Goal: Task Accomplishment & Management: Use online tool/utility

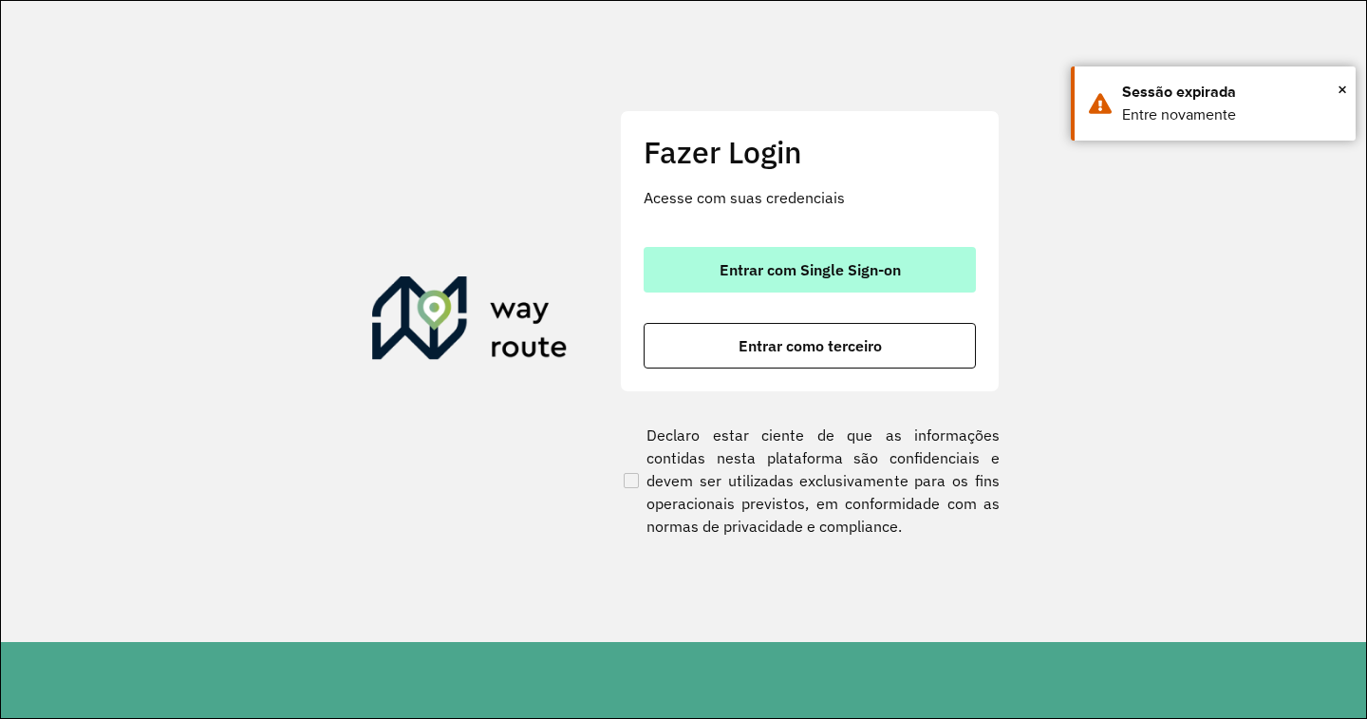
click at [787, 252] on button "Entrar com Single Sign-on" at bounding box center [810, 270] width 332 height 46
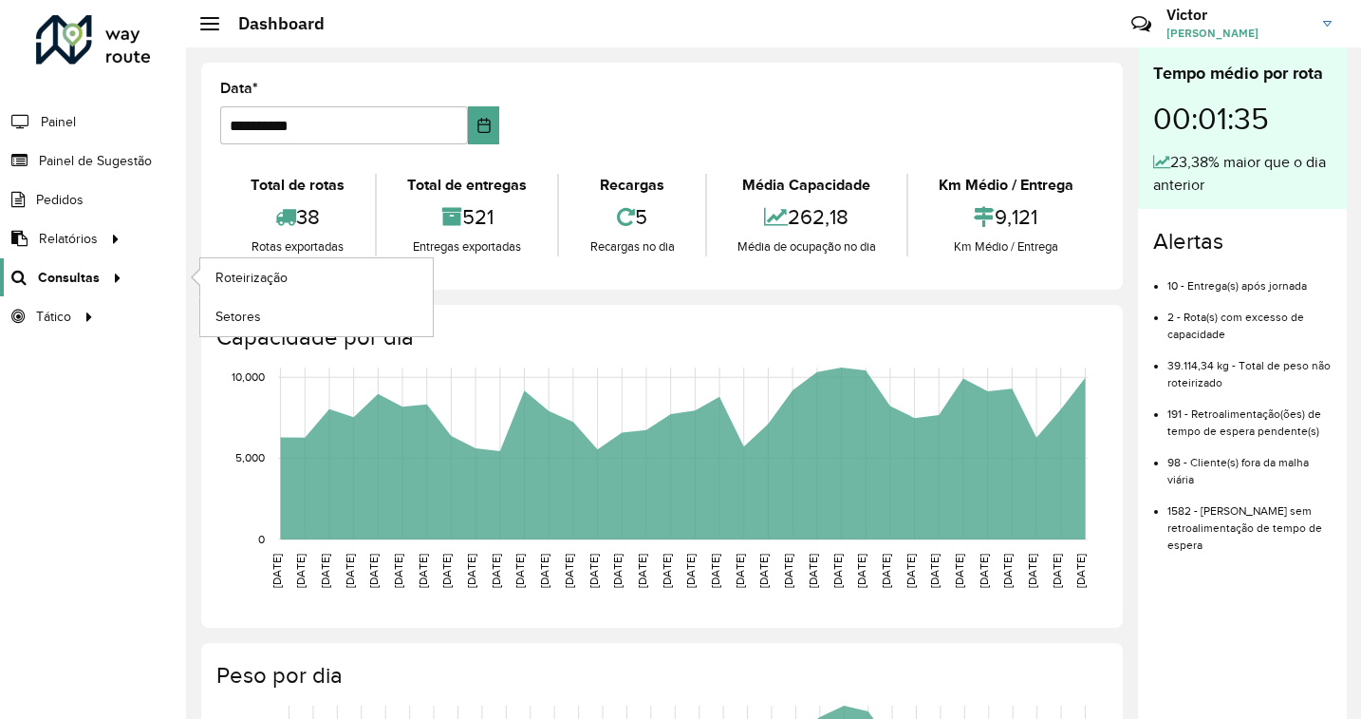
click at [61, 275] on span "Consultas" at bounding box center [69, 278] width 62 height 20
click at [256, 278] on span "Roteirização" at bounding box center [254, 278] width 77 height 20
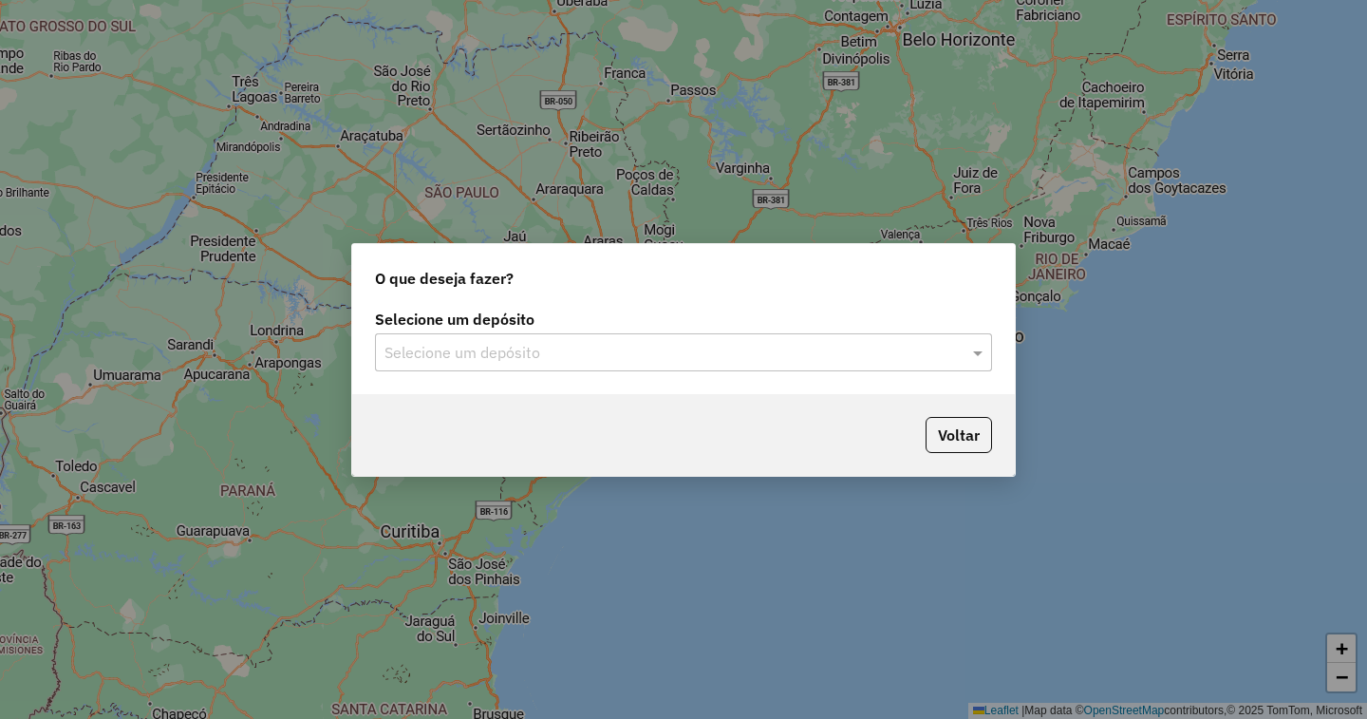
click at [901, 342] on input "text" at bounding box center [664, 353] width 560 height 23
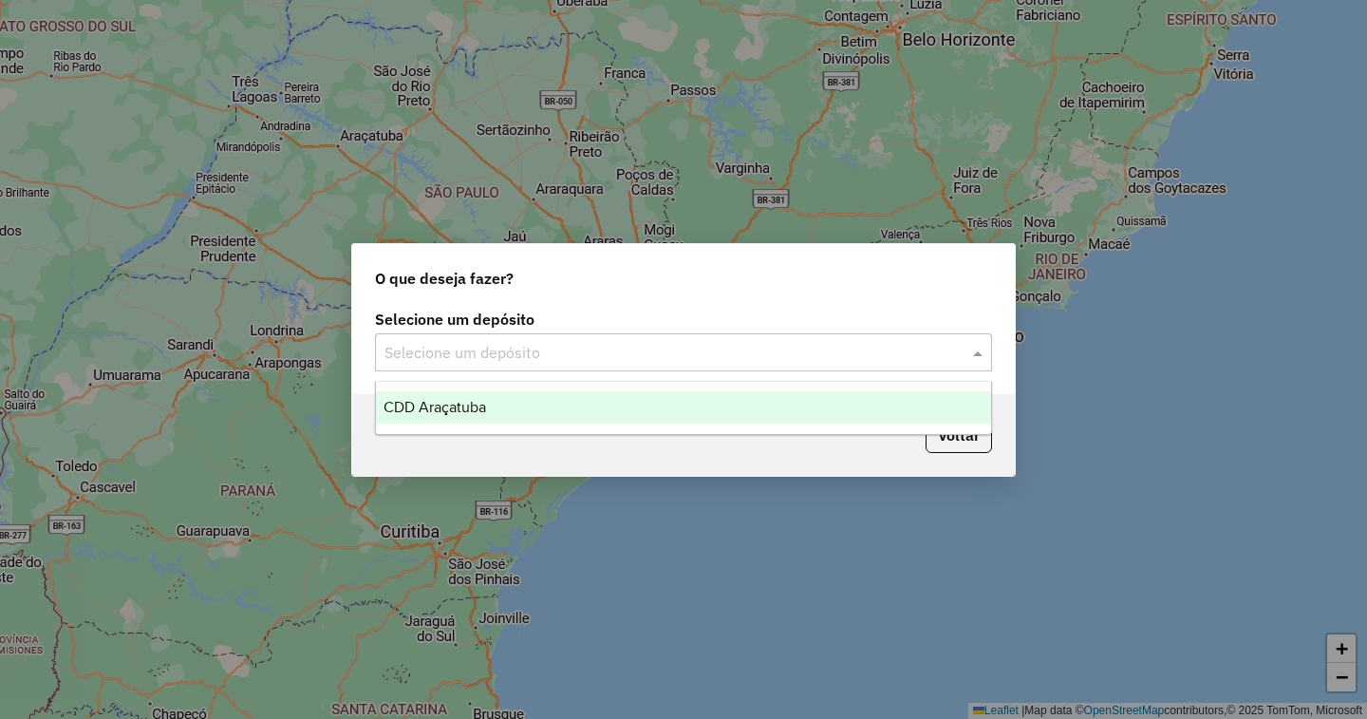
click at [484, 402] on span "CDD Araçatuba" at bounding box center [435, 407] width 103 height 16
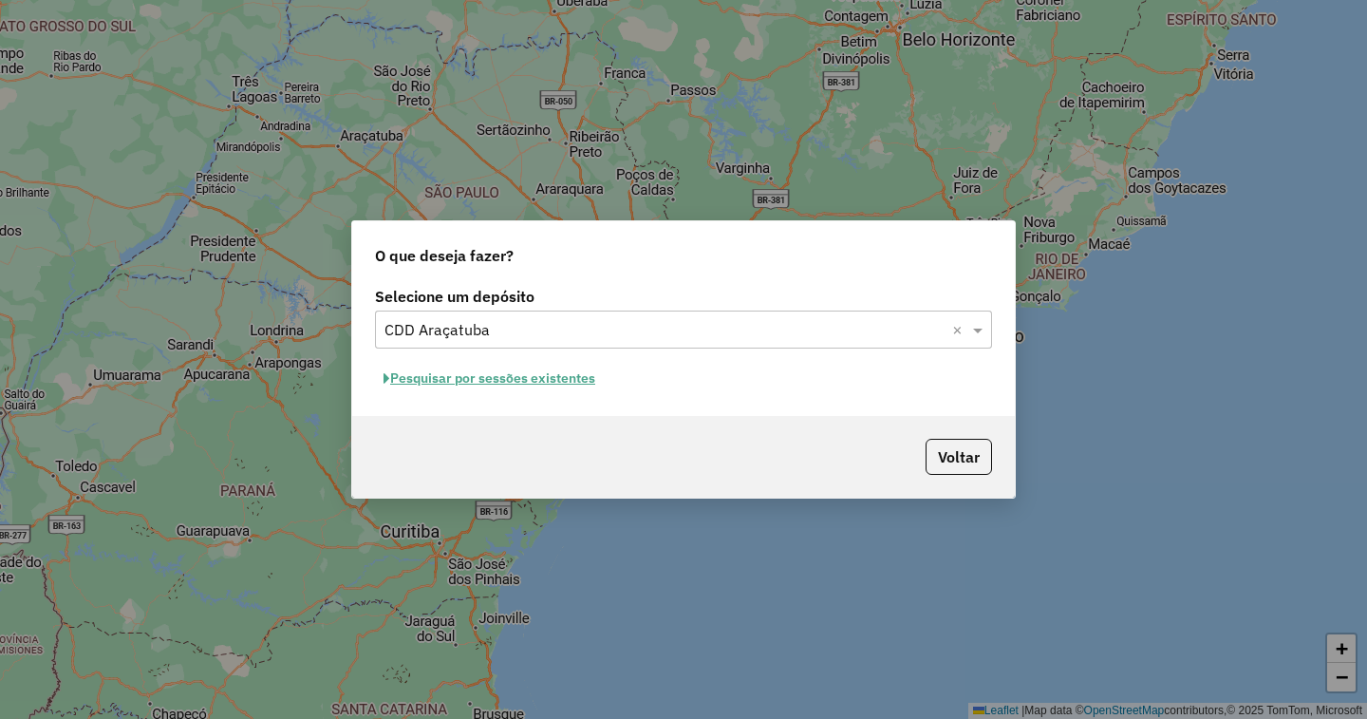
click at [542, 383] on button "Pesquisar por sessões existentes" at bounding box center [489, 378] width 229 height 29
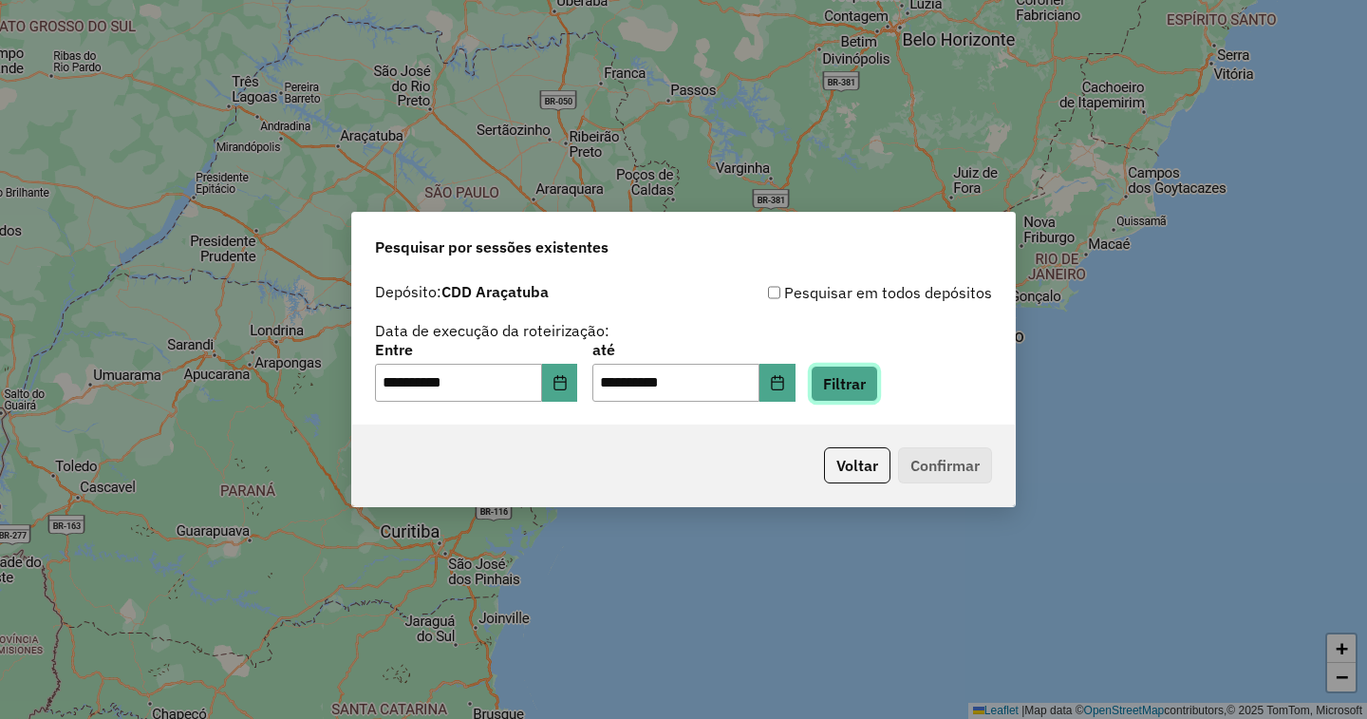
click at [878, 383] on button "Filtrar" at bounding box center [844, 383] width 67 height 36
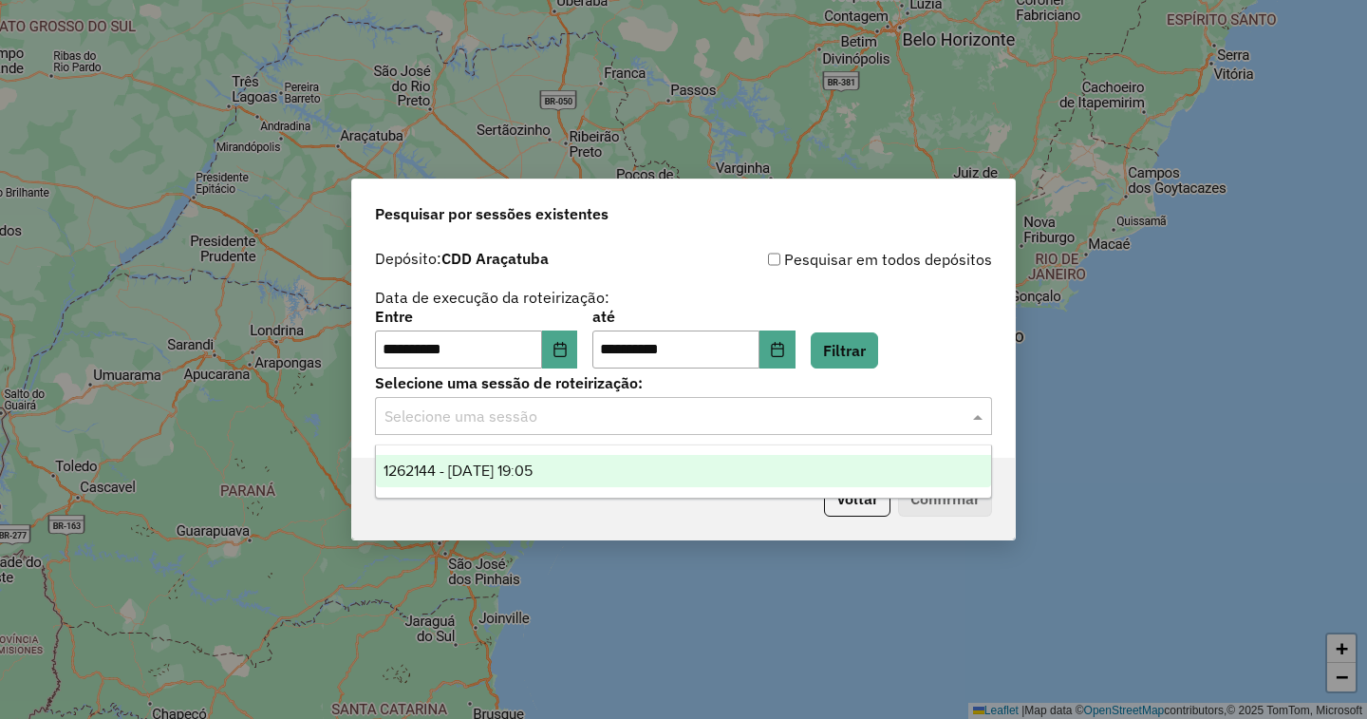
click at [495, 417] on input "text" at bounding box center [664, 416] width 560 height 23
click at [488, 476] on span "1262144 - 09/09/2025 19:05" at bounding box center [458, 470] width 149 height 16
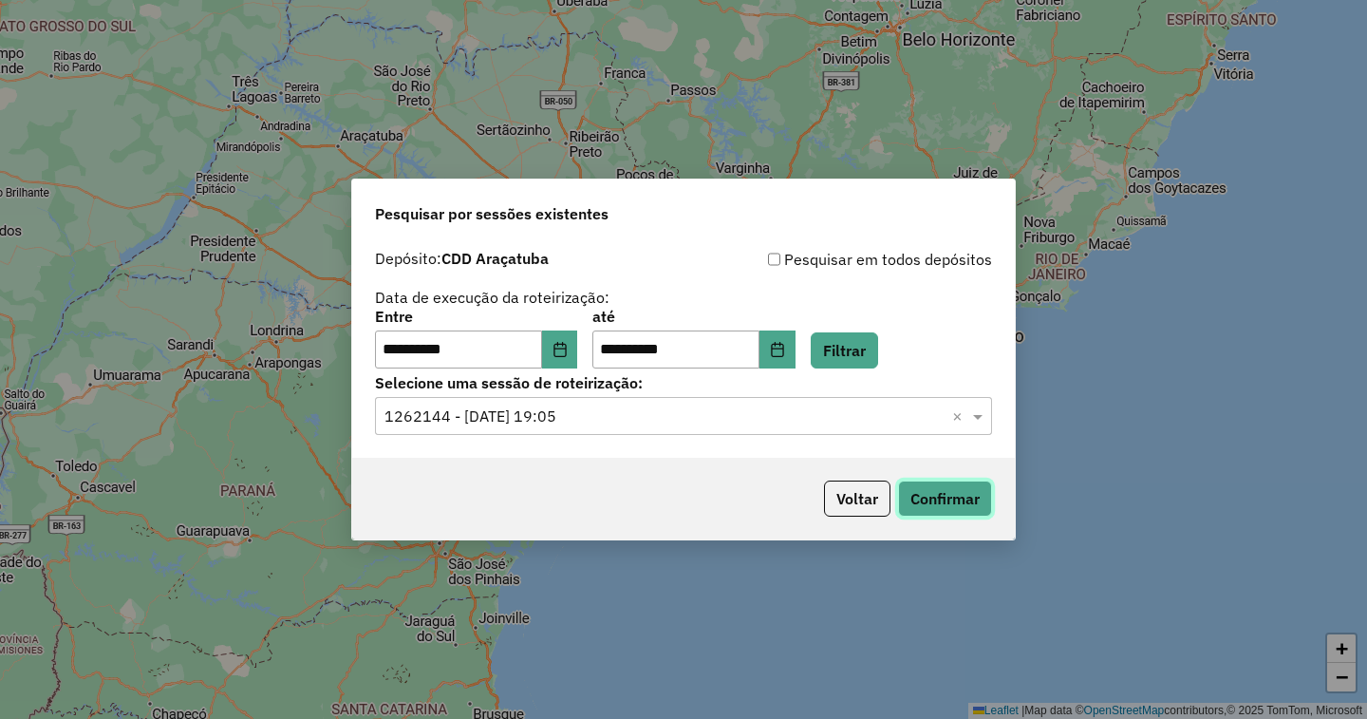
click at [944, 493] on button "Confirmar" at bounding box center [945, 498] width 94 height 36
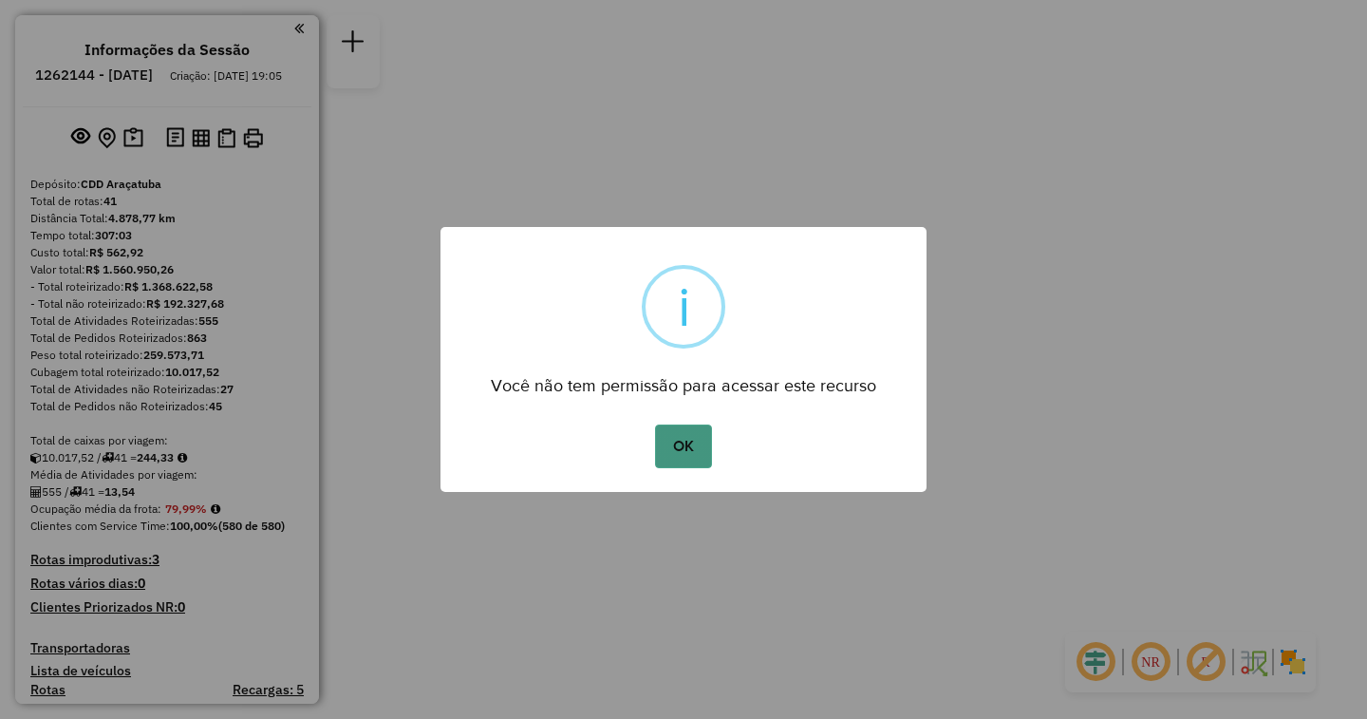
click at [675, 431] on button "OK" at bounding box center [683, 446] width 56 height 44
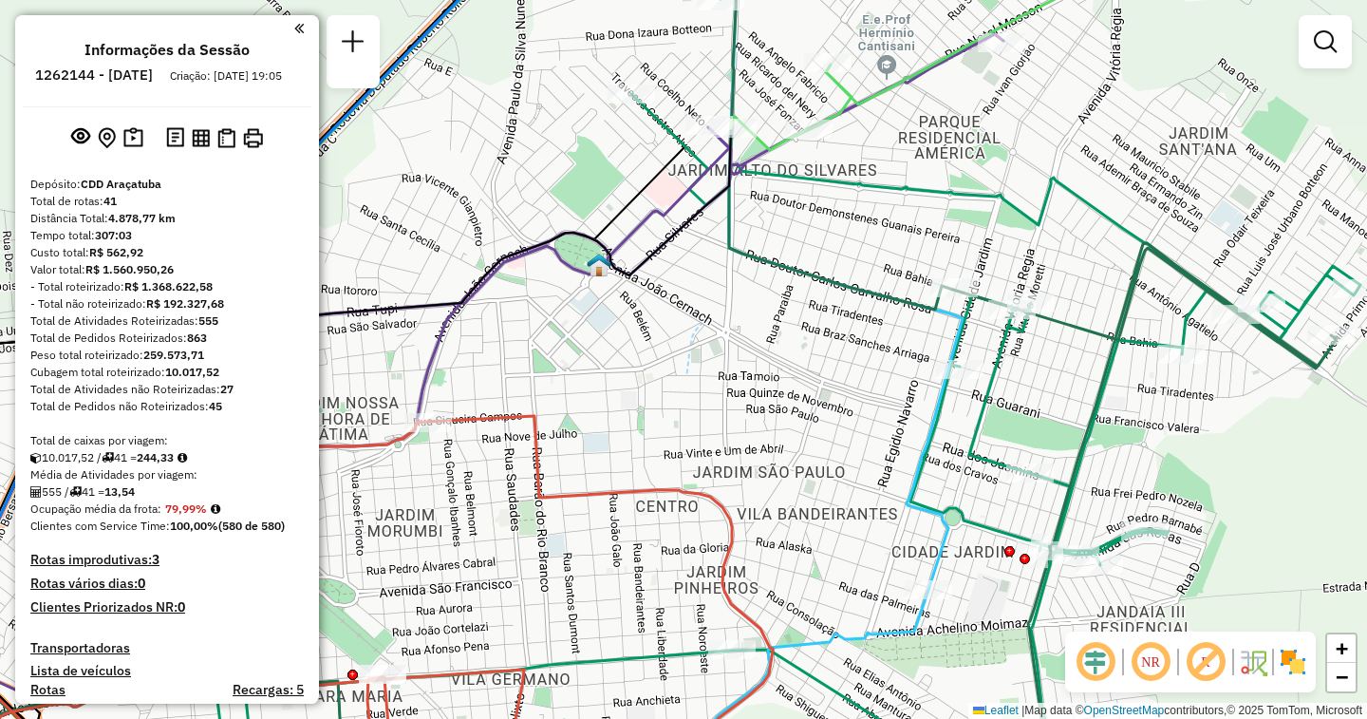
click at [1302, 663] on img at bounding box center [1293, 662] width 30 height 30
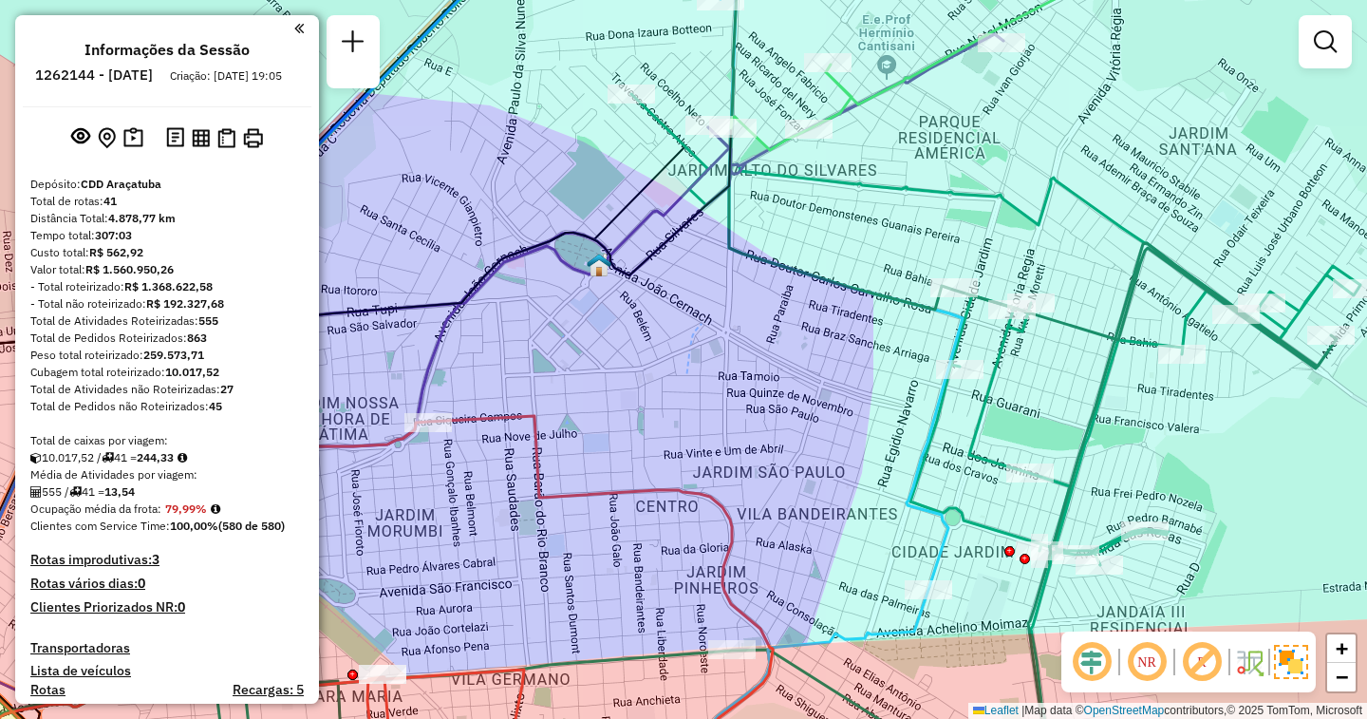
click at [1150, 667] on em at bounding box center [1147, 662] width 46 height 46
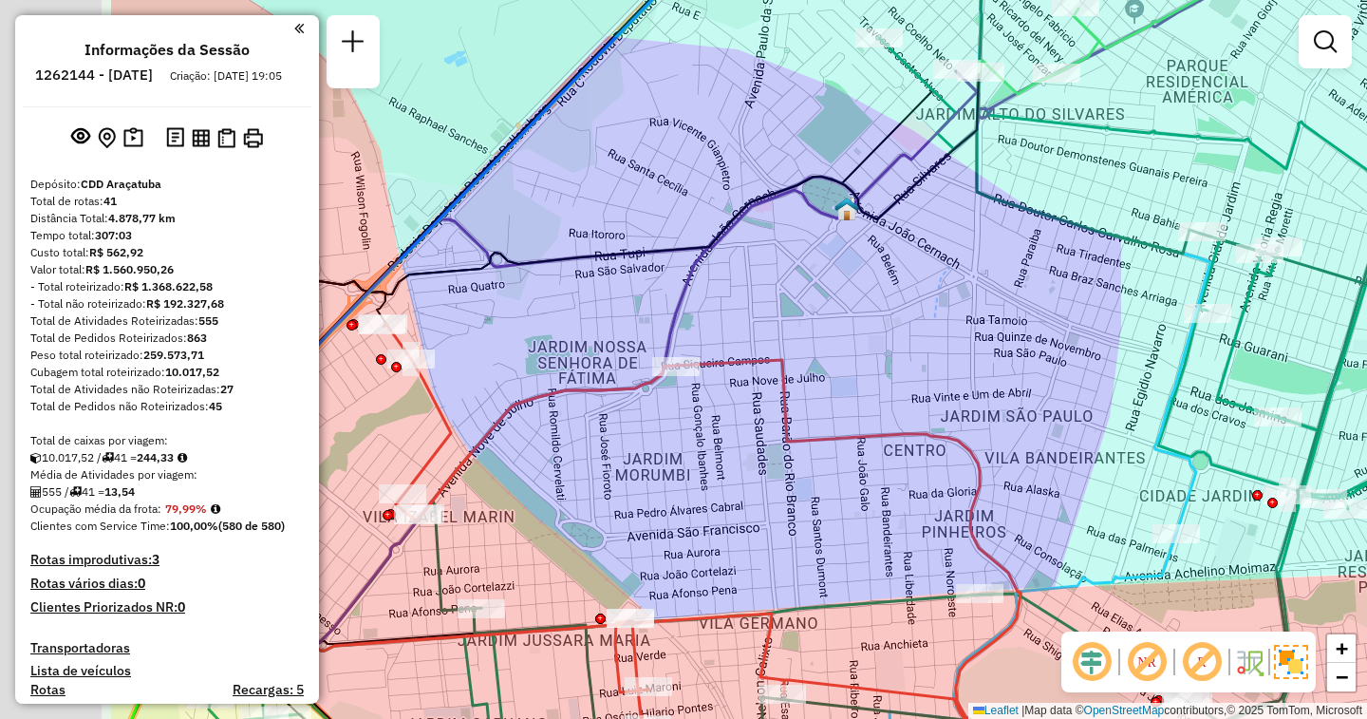
drag, startPoint x: 541, startPoint y: 406, endPoint x: 844, endPoint y: 322, distance: 314.4
click at [842, 324] on icon at bounding box center [706, 528] width 644 height 411
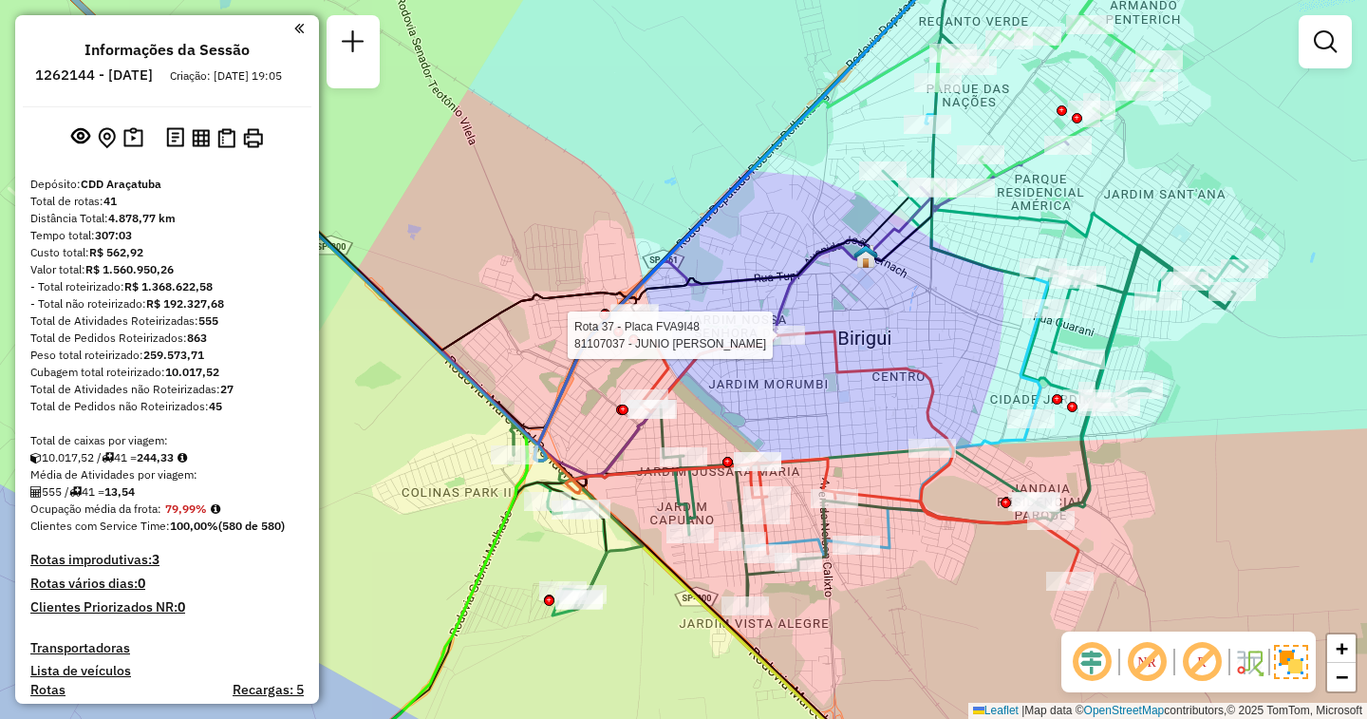
select select "**********"
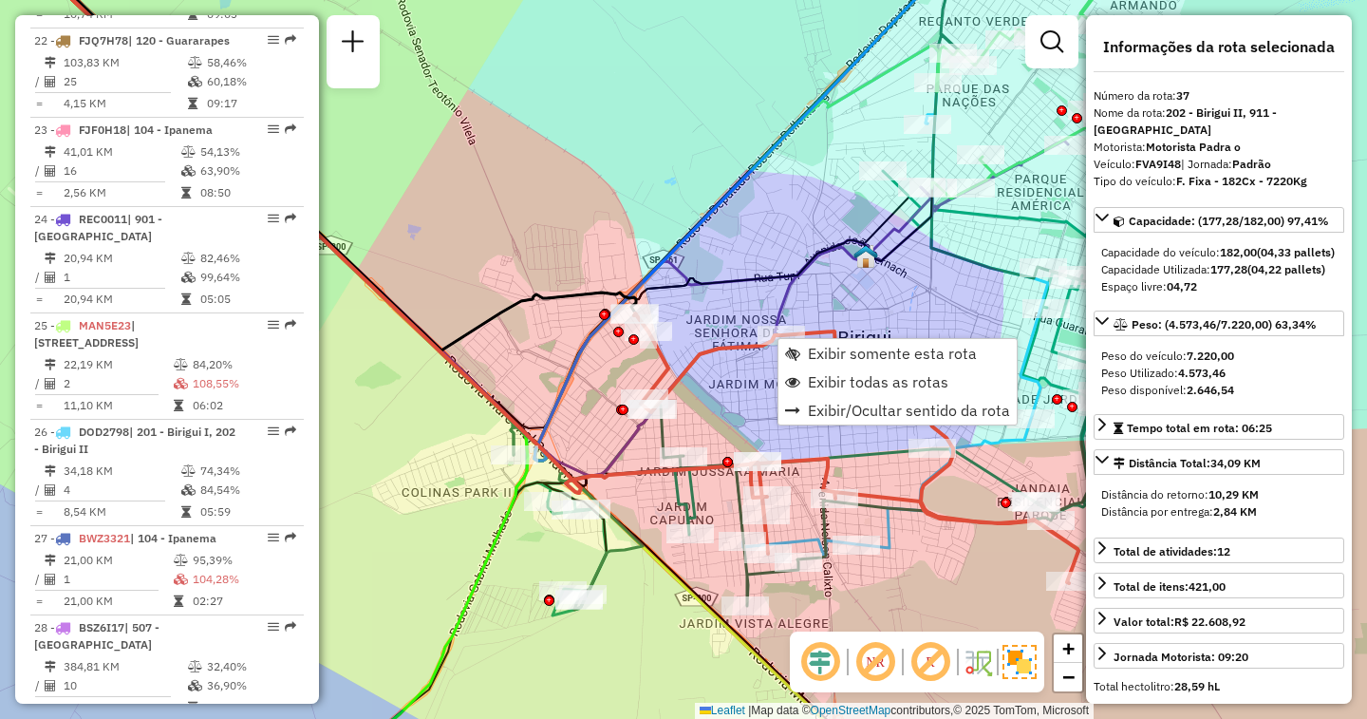
scroll to position [4487, 0]
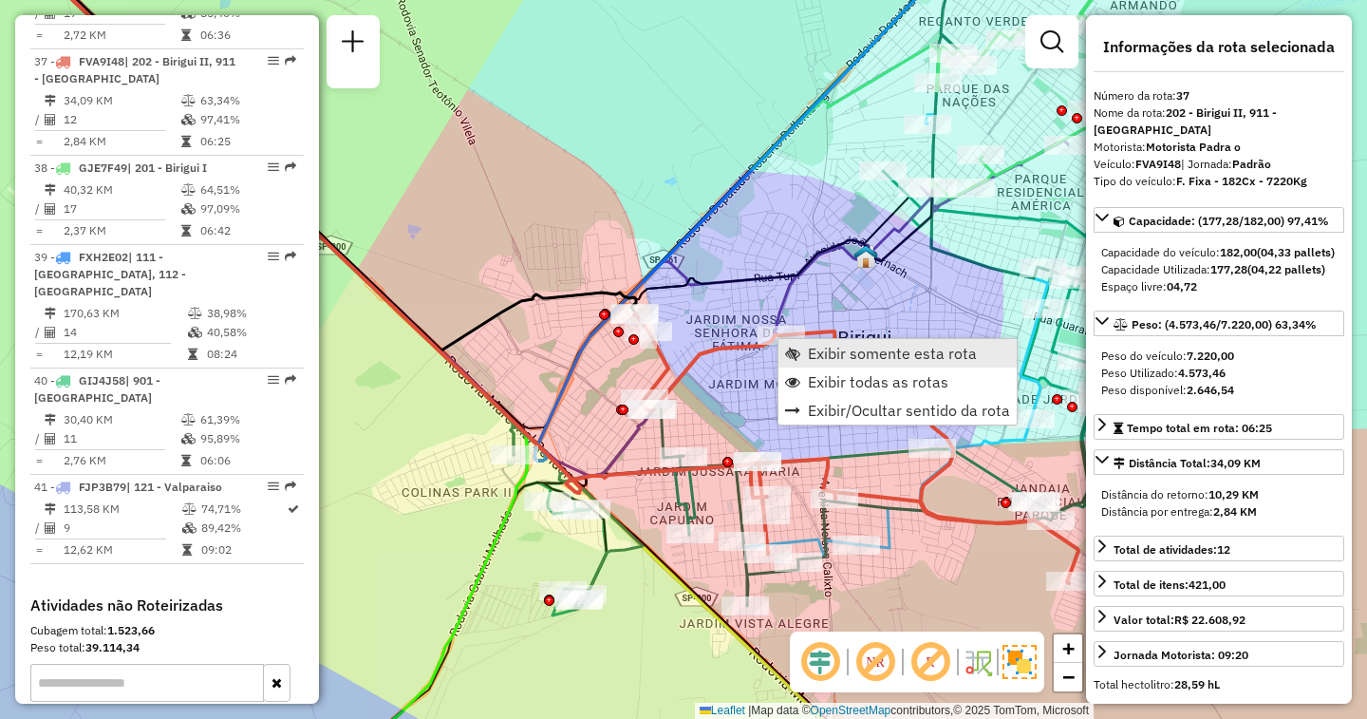
click at [859, 348] on span "Exibir somente esta rota" at bounding box center [892, 353] width 169 height 15
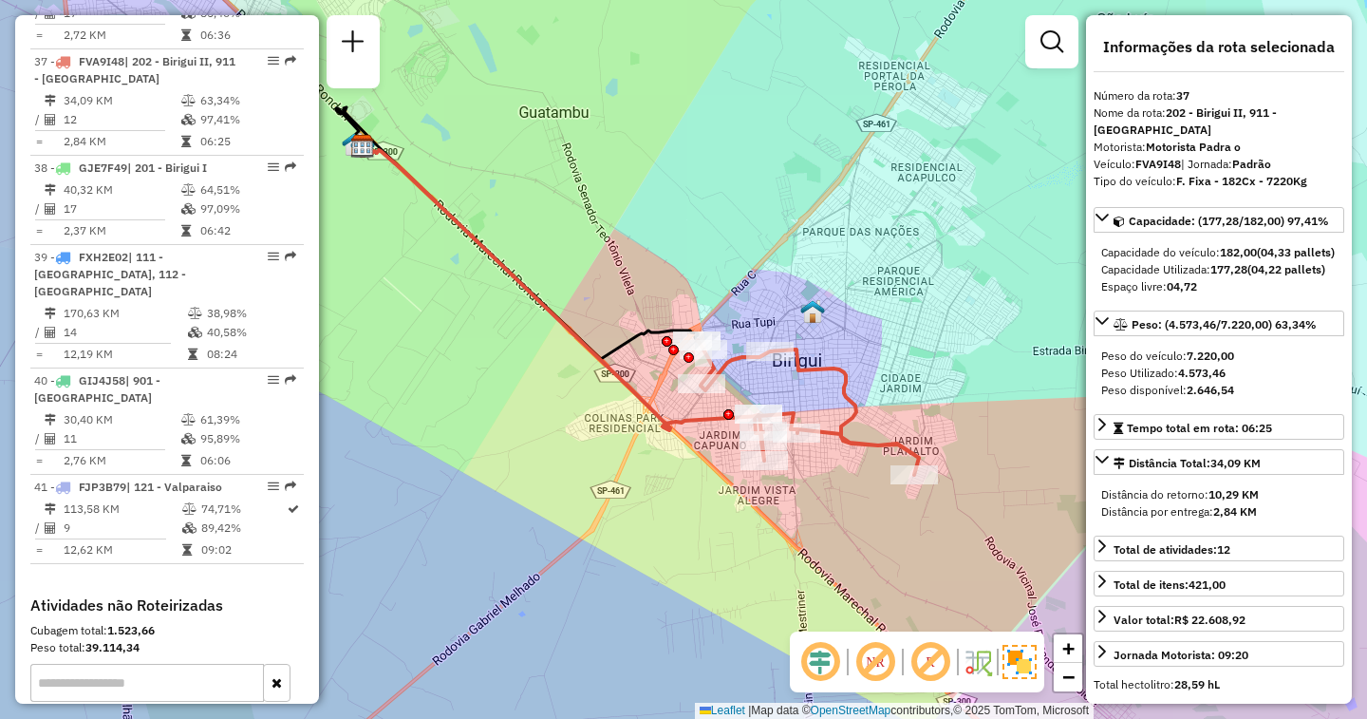
drag, startPoint x: 973, startPoint y: 386, endPoint x: 908, endPoint y: 304, distance: 105.4
click at [908, 304] on div "Janela de atendimento Grade de atendimento Capacidade Transportadoras Veículos …" at bounding box center [683, 359] width 1367 height 719
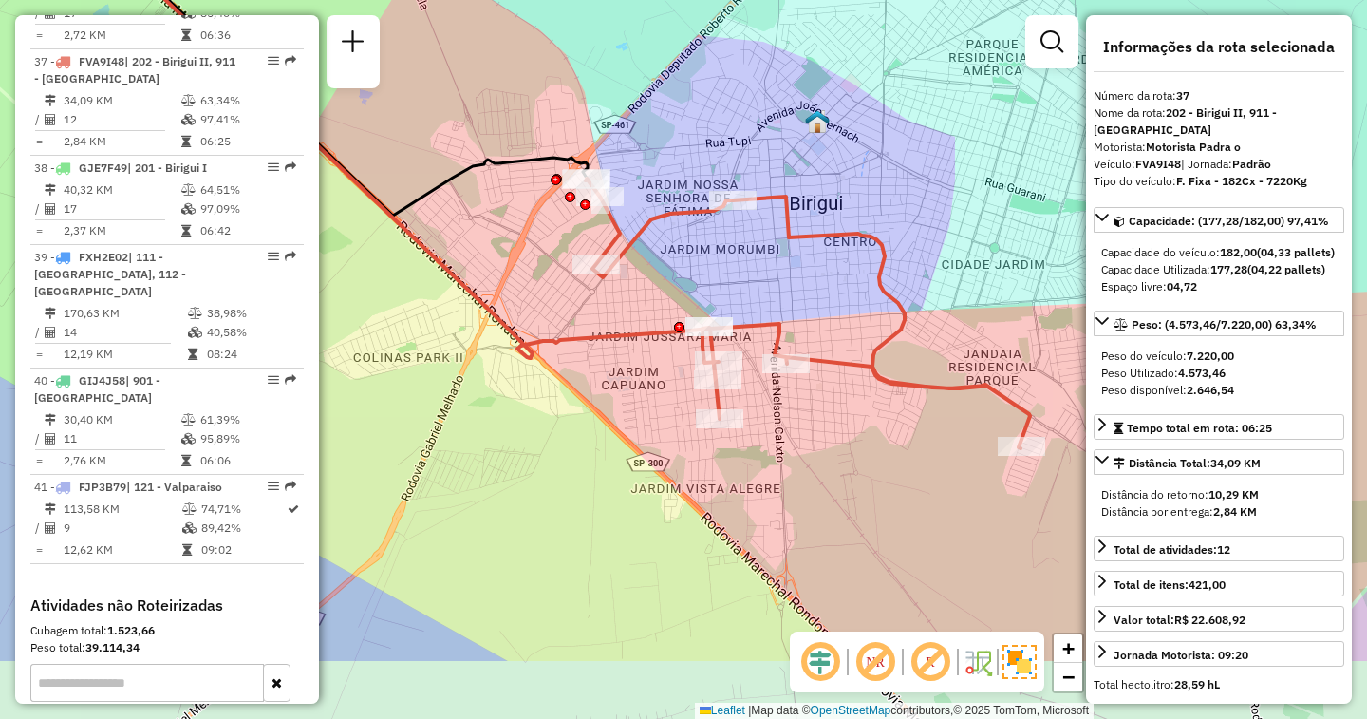
drag, startPoint x: 944, startPoint y: 328, endPoint x: 906, endPoint y: 229, distance: 105.8
click at [906, 229] on div "Janela de atendimento Grade de atendimento Capacidade Transportadoras Veículos …" at bounding box center [683, 359] width 1367 height 719
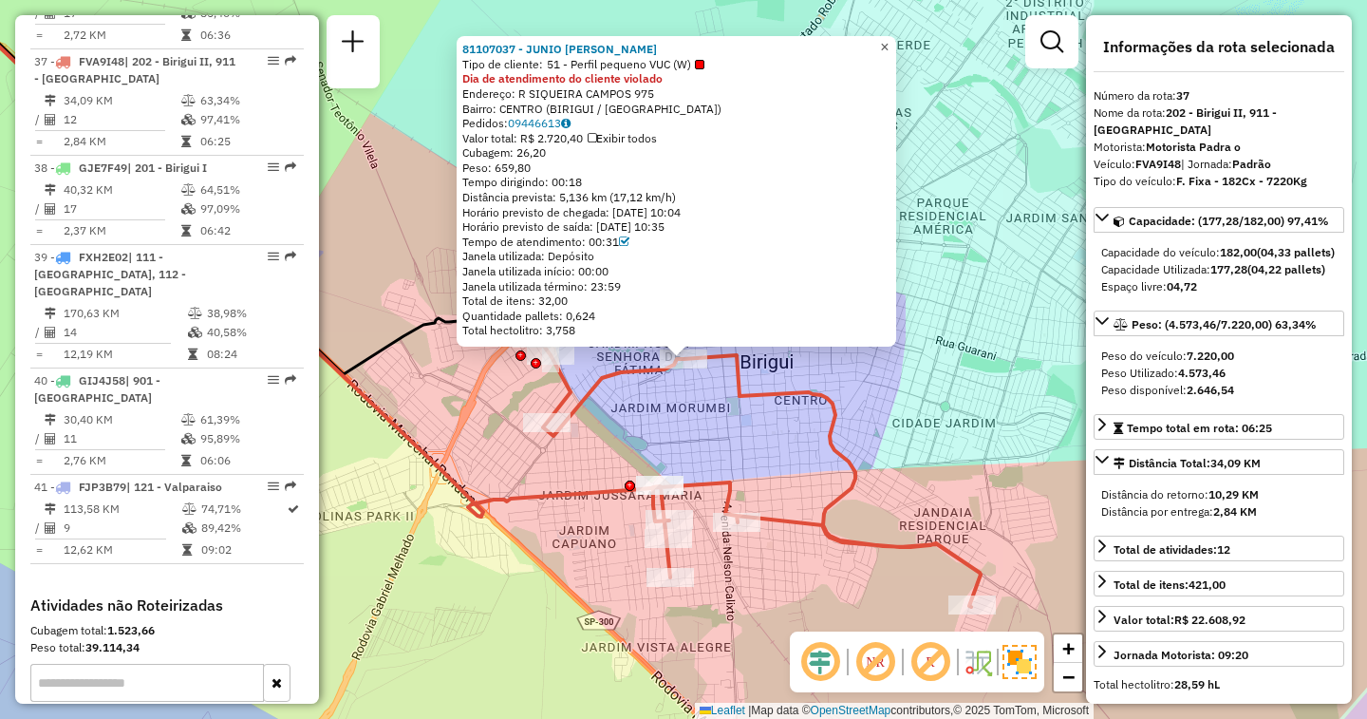
click at [889, 43] on span "×" at bounding box center [884, 47] width 9 height 16
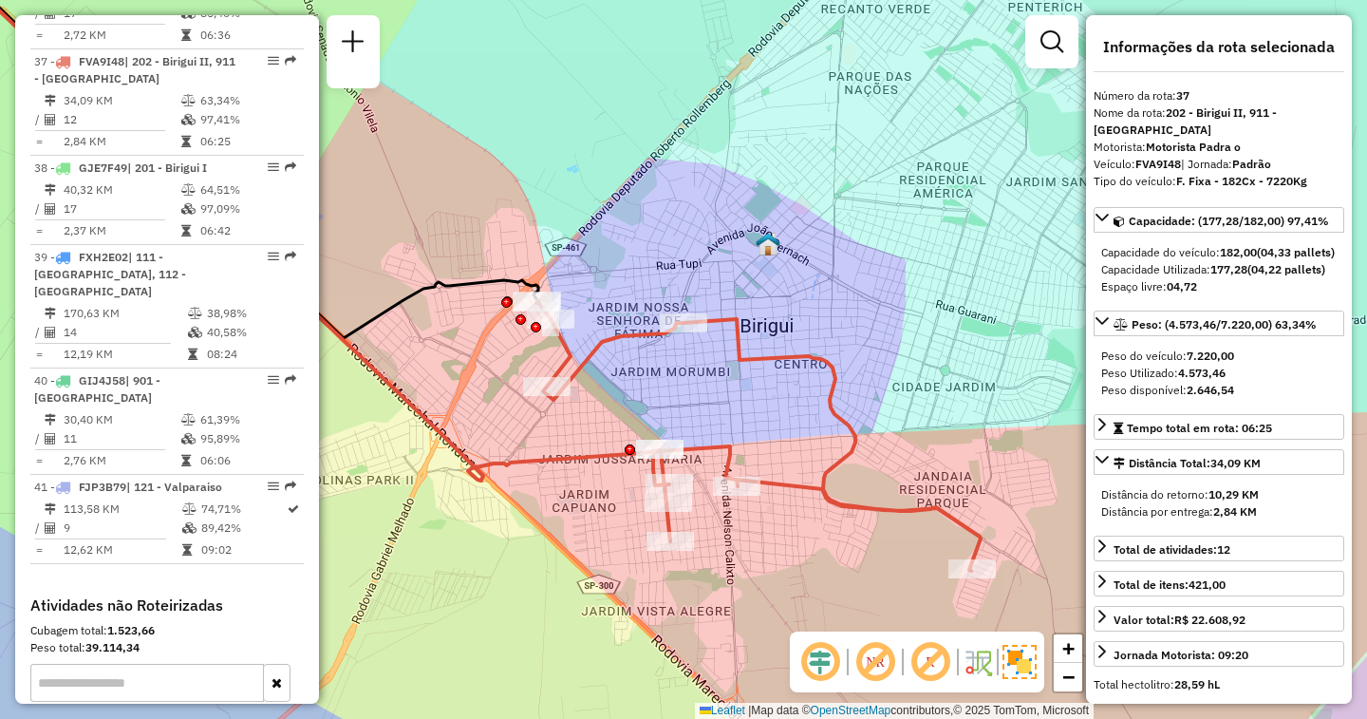
drag, startPoint x: 840, startPoint y: 361, endPoint x: 840, endPoint y: 271, distance: 90.2
click at [840, 271] on div "Janela de atendimento Grade de atendimento Capacidade Transportadoras Veículos …" at bounding box center [683, 359] width 1367 height 719
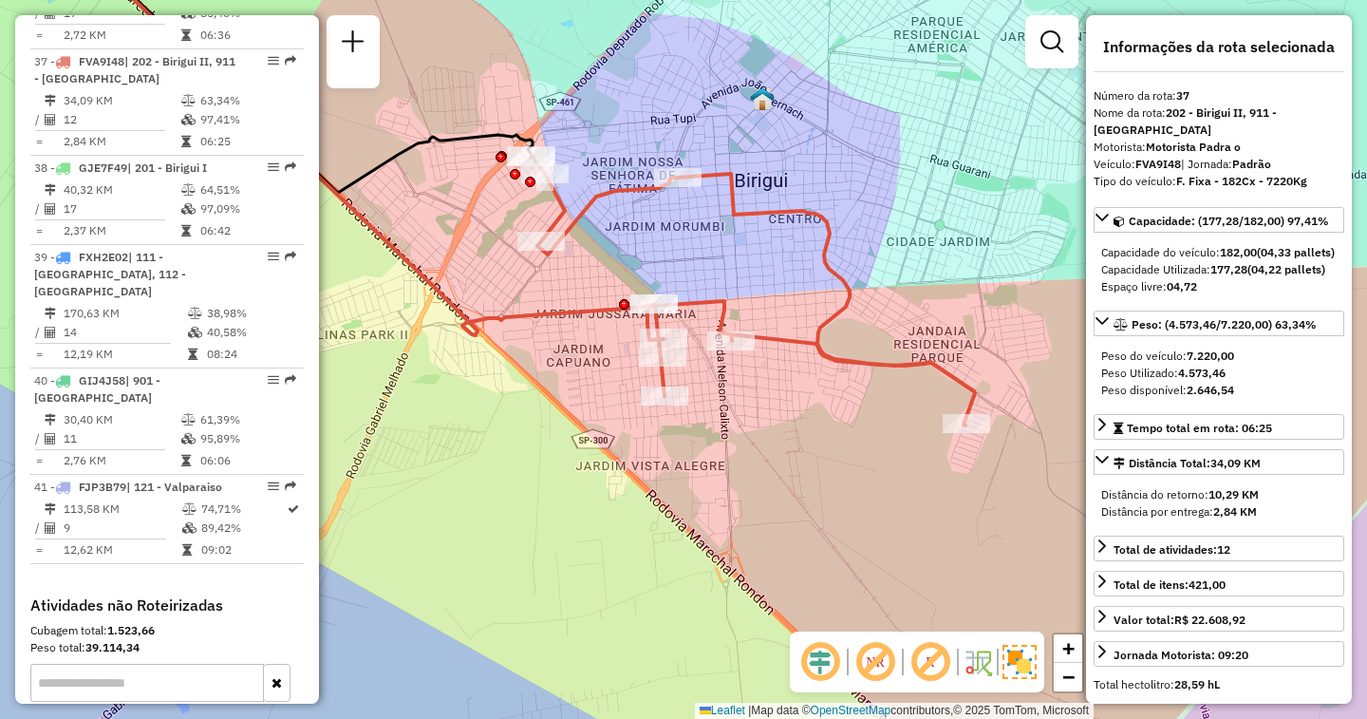
drag, startPoint x: 759, startPoint y: 361, endPoint x: 656, endPoint y: 386, distance: 106.6
click at [656, 386] on div "Janela de atendimento Grade de atendimento Capacidade Transportadoras Veículos …" at bounding box center [683, 359] width 1367 height 719
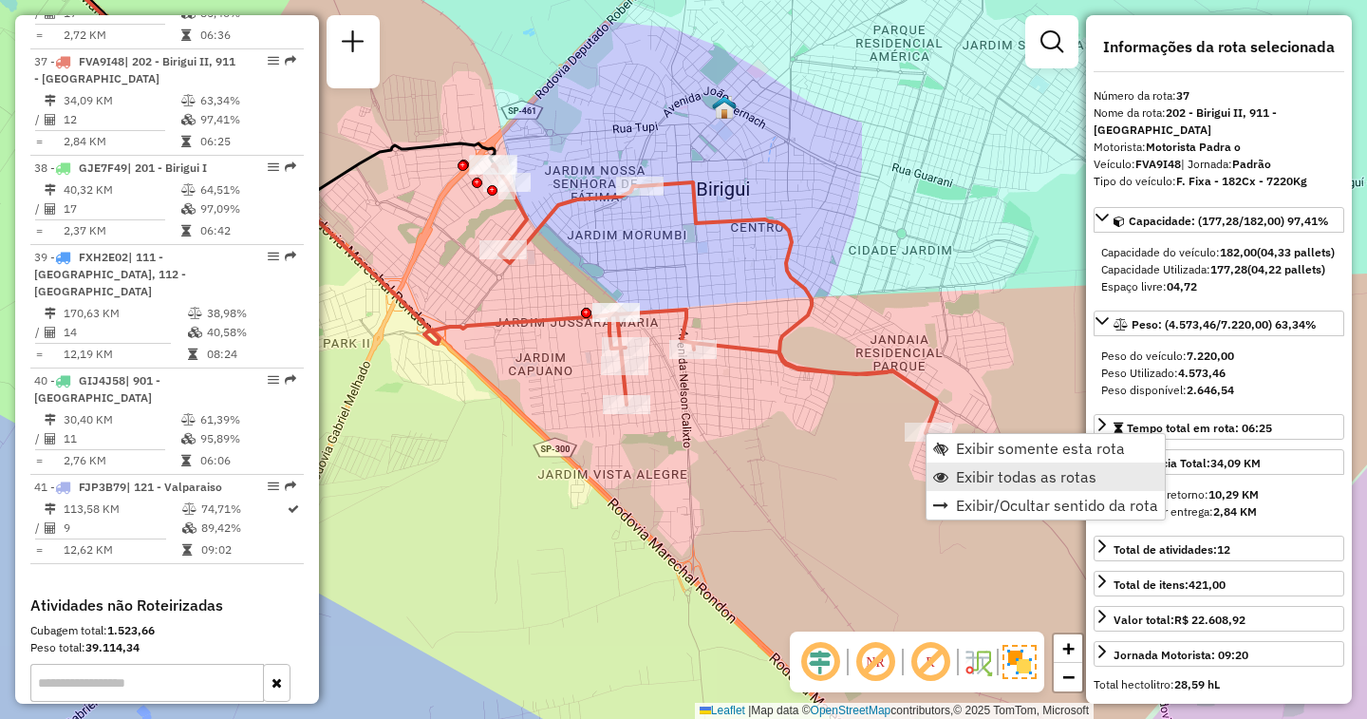
click at [985, 469] on span "Exibir todas as rotas" at bounding box center [1026, 476] width 141 height 15
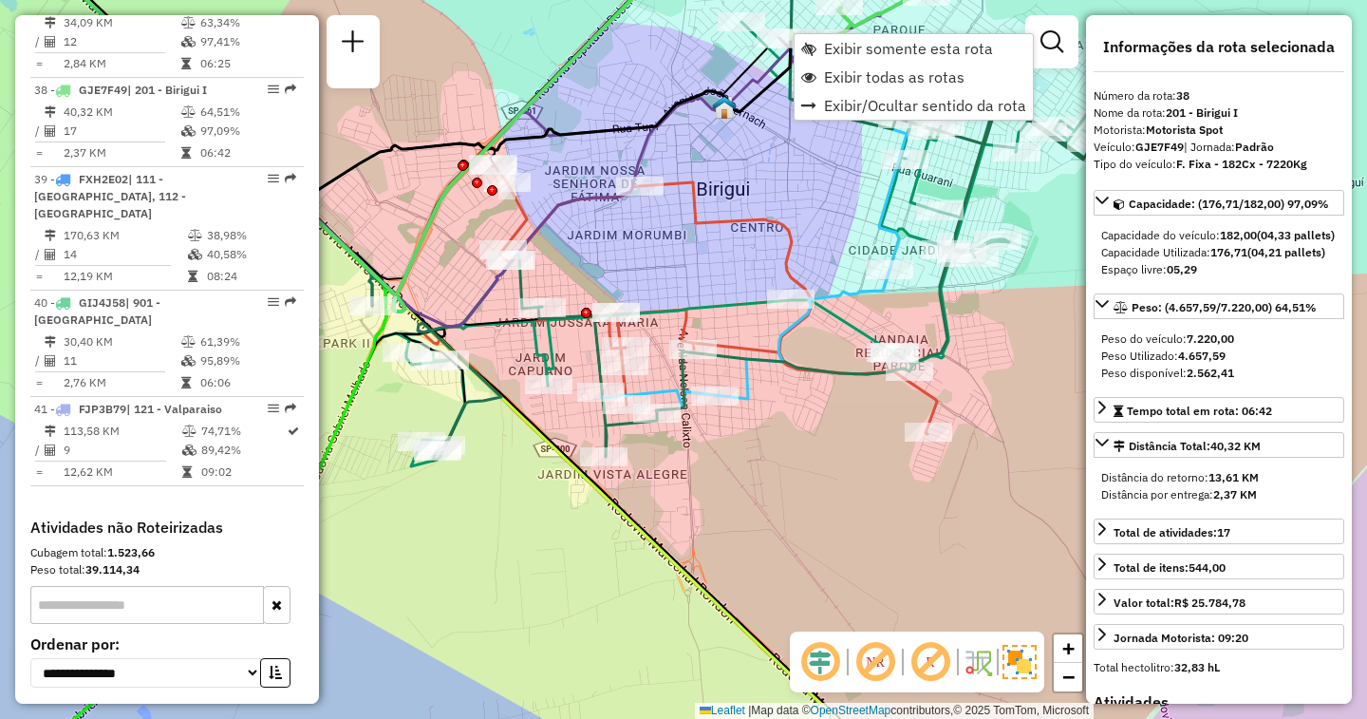
scroll to position [4593, 0]
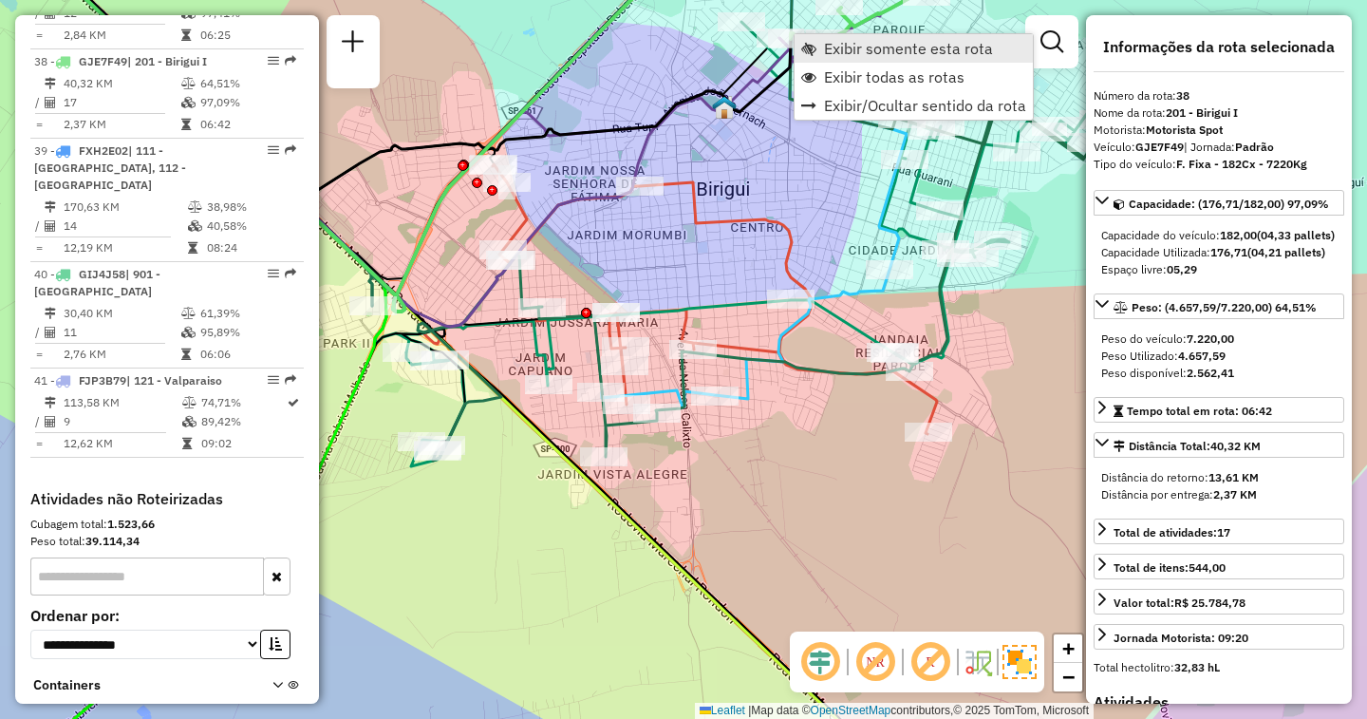
click at [831, 47] on span "Exibir somente esta rota" at bounding box center [908, 48] width 169 height 15
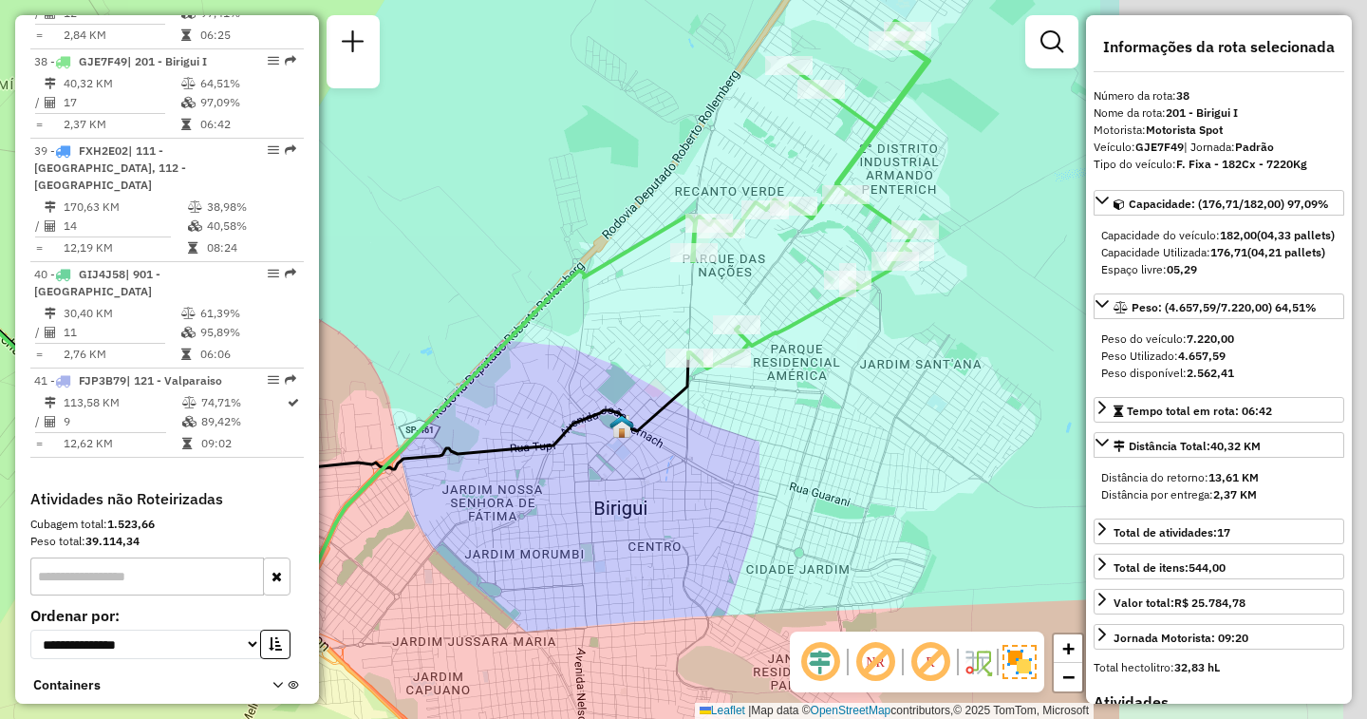
drag, startPoint x: 932, startPoint y: 296, endPoint x: 502, endPoint y: 255, distance: 432.0
click at [502, 255] on div "Janela de atendimento Grade de atendimento Capacidade Transportadoras Veículos …" at bounding box center [683, 359] width 1367 height 719
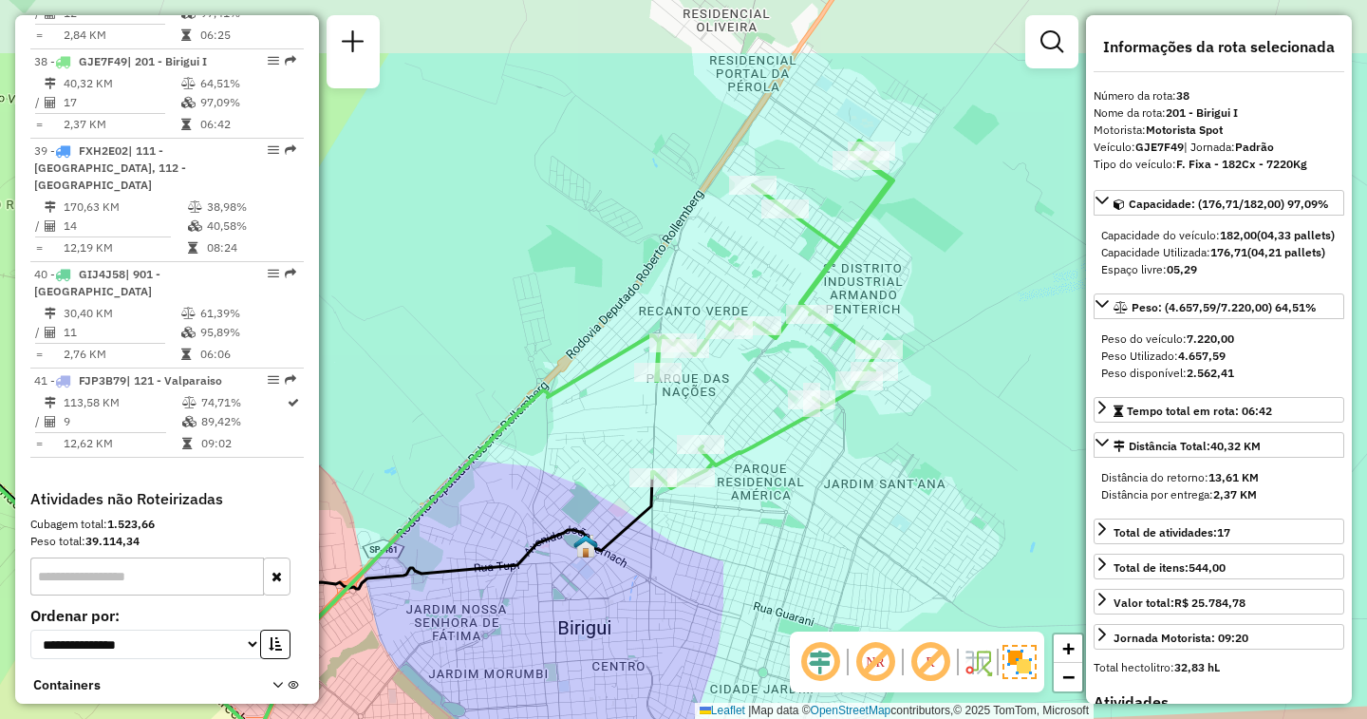
drag, startPoint x: 972, startPoint y: 190, endPoint x: 979, endPoint y: 274, distance: 84.8
click at [979, 274] on div "Janela de atendimento Grade de atendimento Capacidade Transportadoras Veículos …" at bounding box center [683, 359] width 1367 height 719
